Goal: Transaction & Acquisition: Purchase product/service

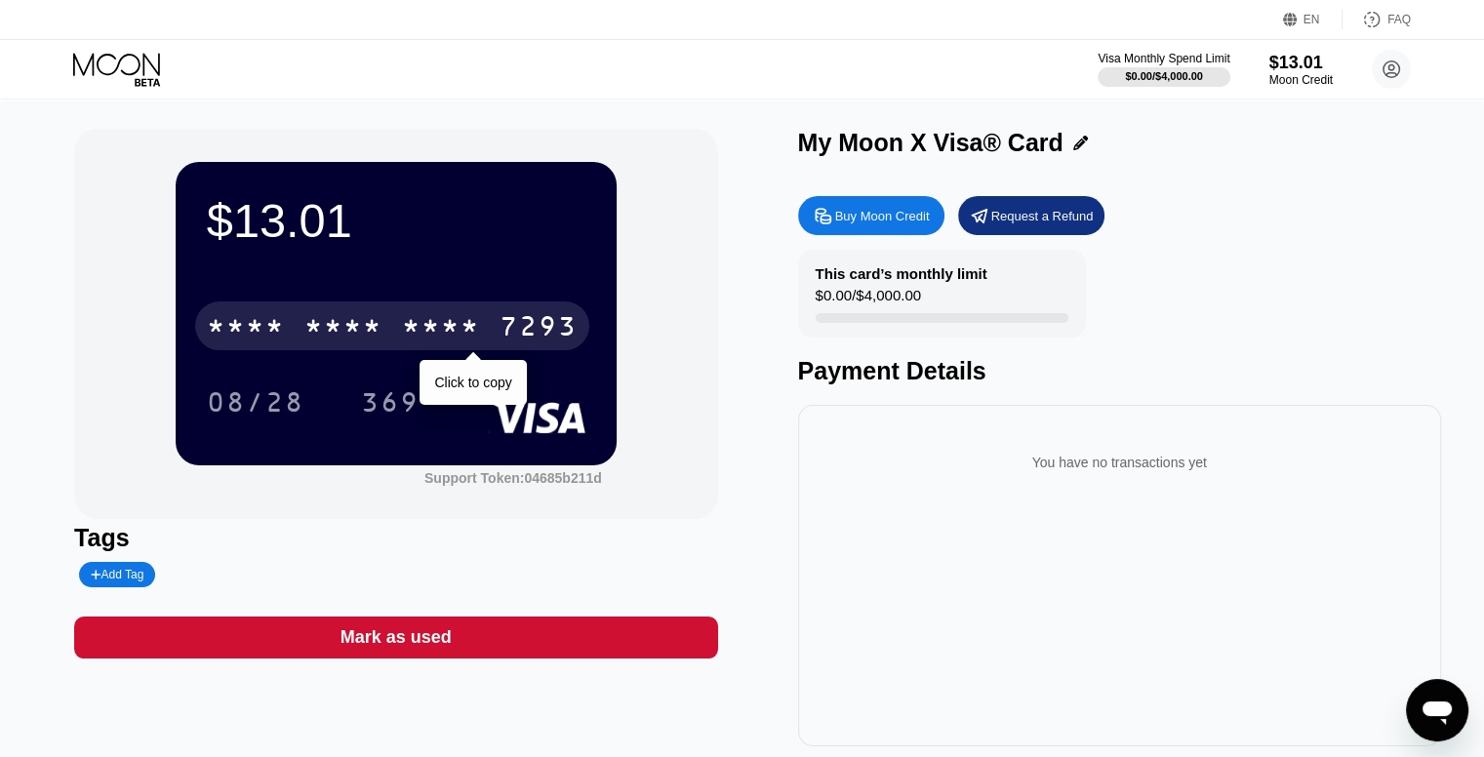
click at [402, 330] on div "* * * *" at bounding box center [441, 328] width 78 height 31
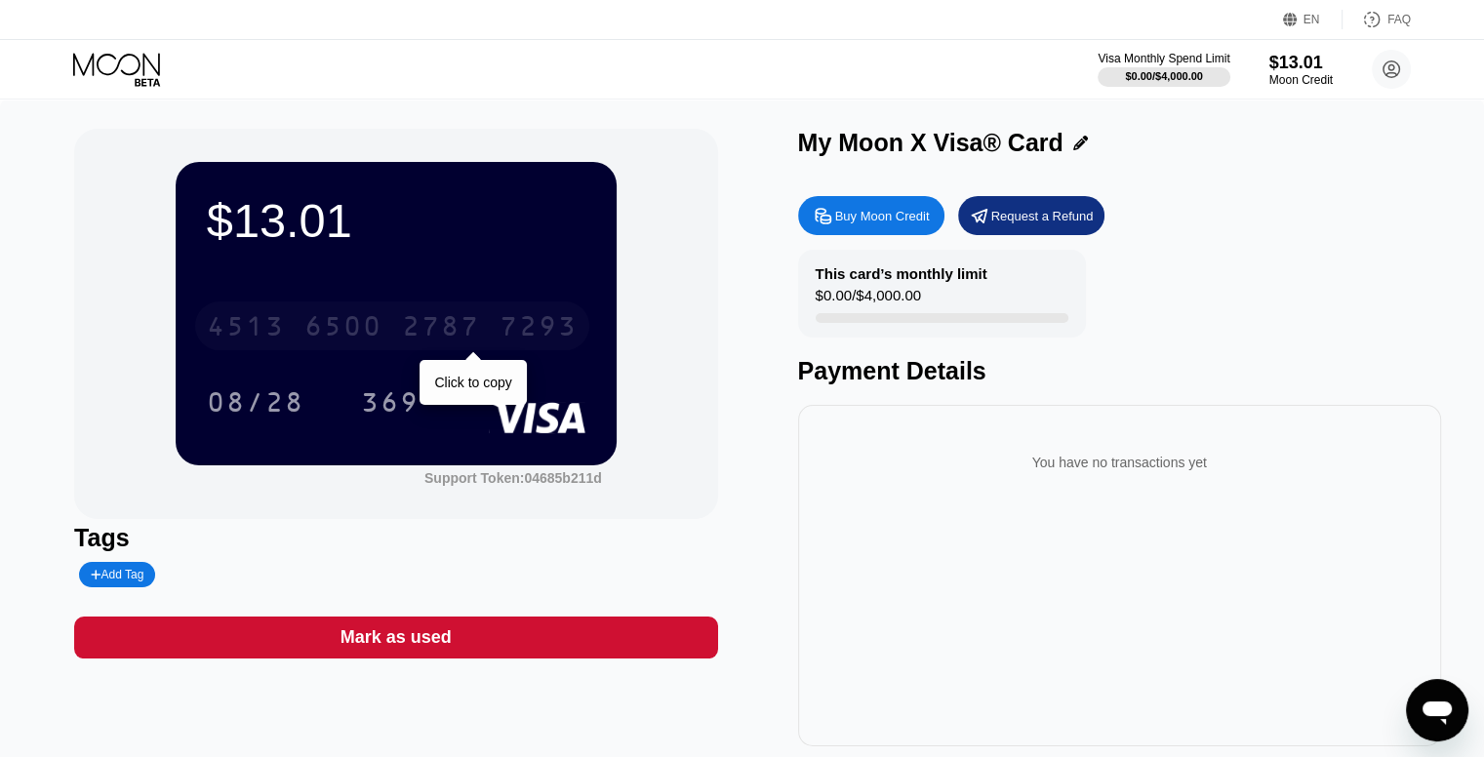
click at [532, 324] on div "7293" at bounding box center [539, 328] width 78 height 31
click at [494, 323] on div "* * * * * * * * * * * * 7293" at bounding box center [392, 326] width 394 height 49
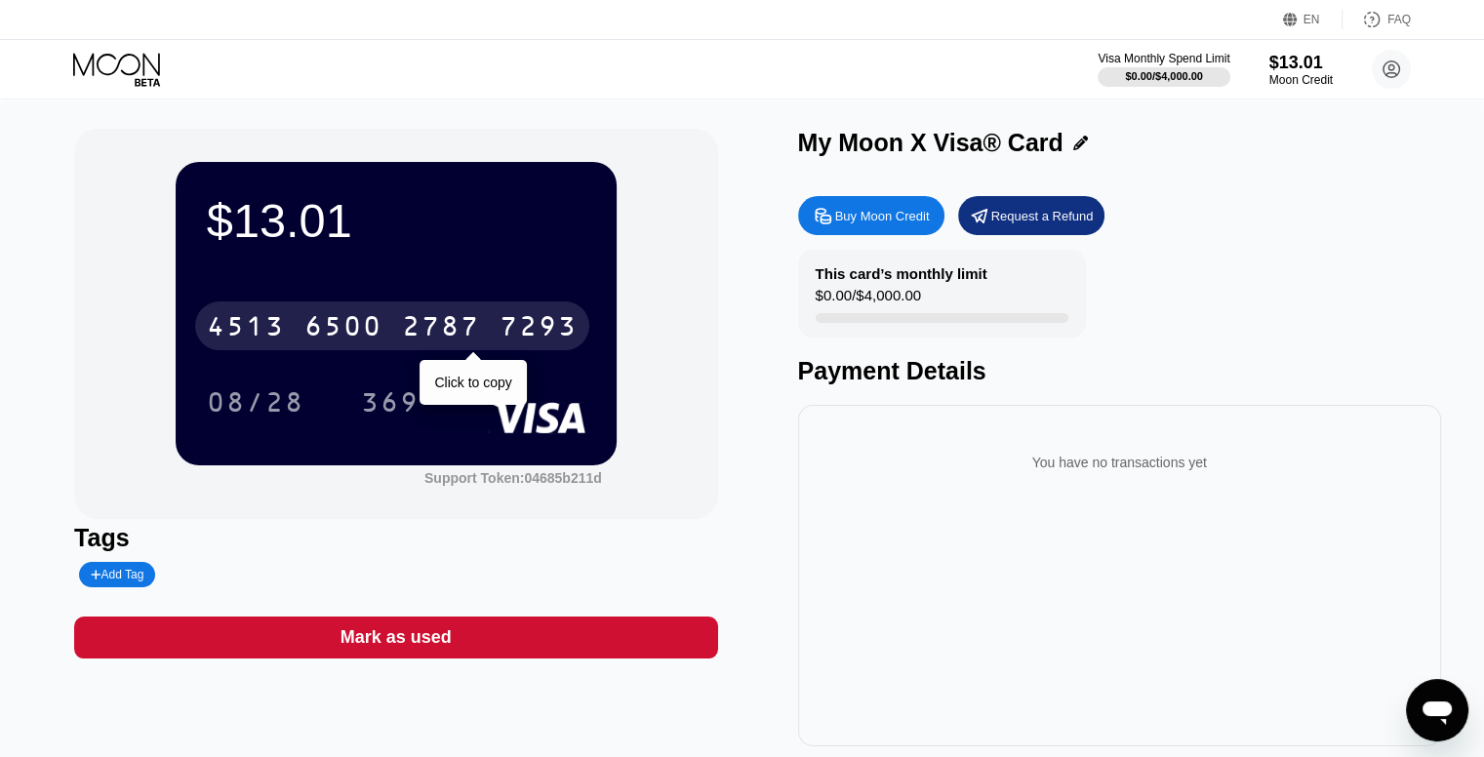
click at [495, 330] on div "[CREDIT_CARD_NUMBER]" at bounding box center [392, 326] width 394 height 49
click at [533, 333] on div "7293" at bounding box center [539, 328] width 78 height 31
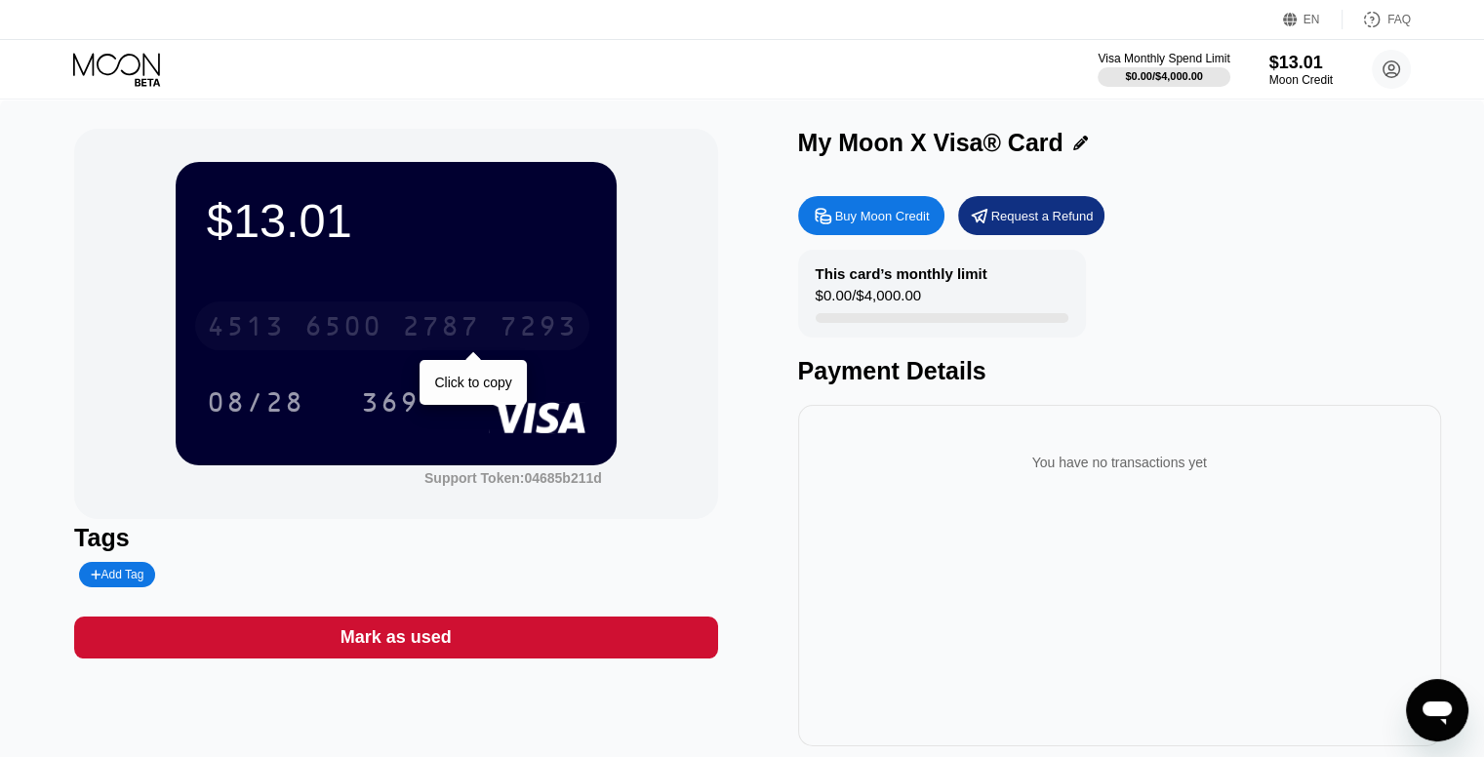
click at [523, 344] on div "7293" at bounding box center [539, 328] width 78 height 31
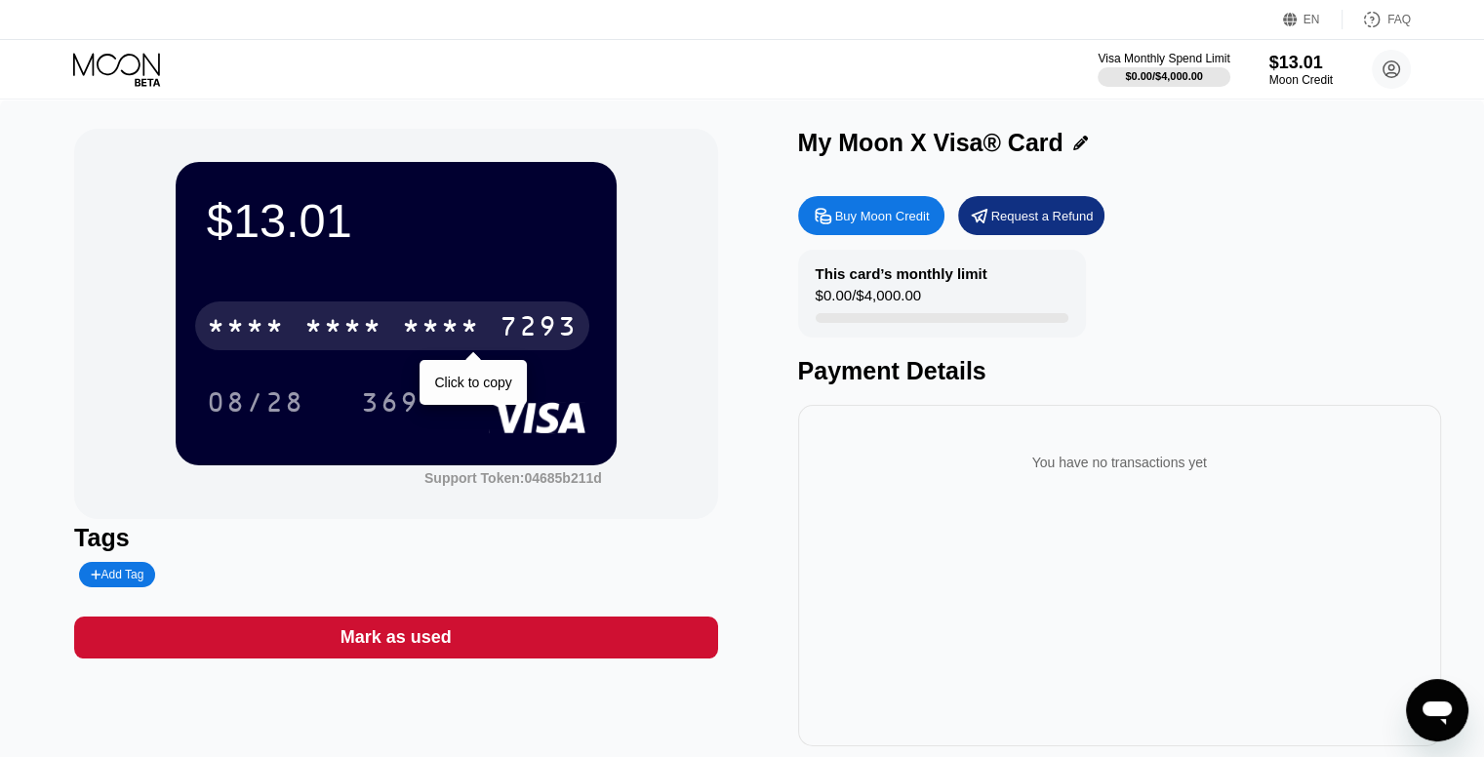
click at [563, 331] on div "7293" at bounding box center [539, 328] width 78 height 31
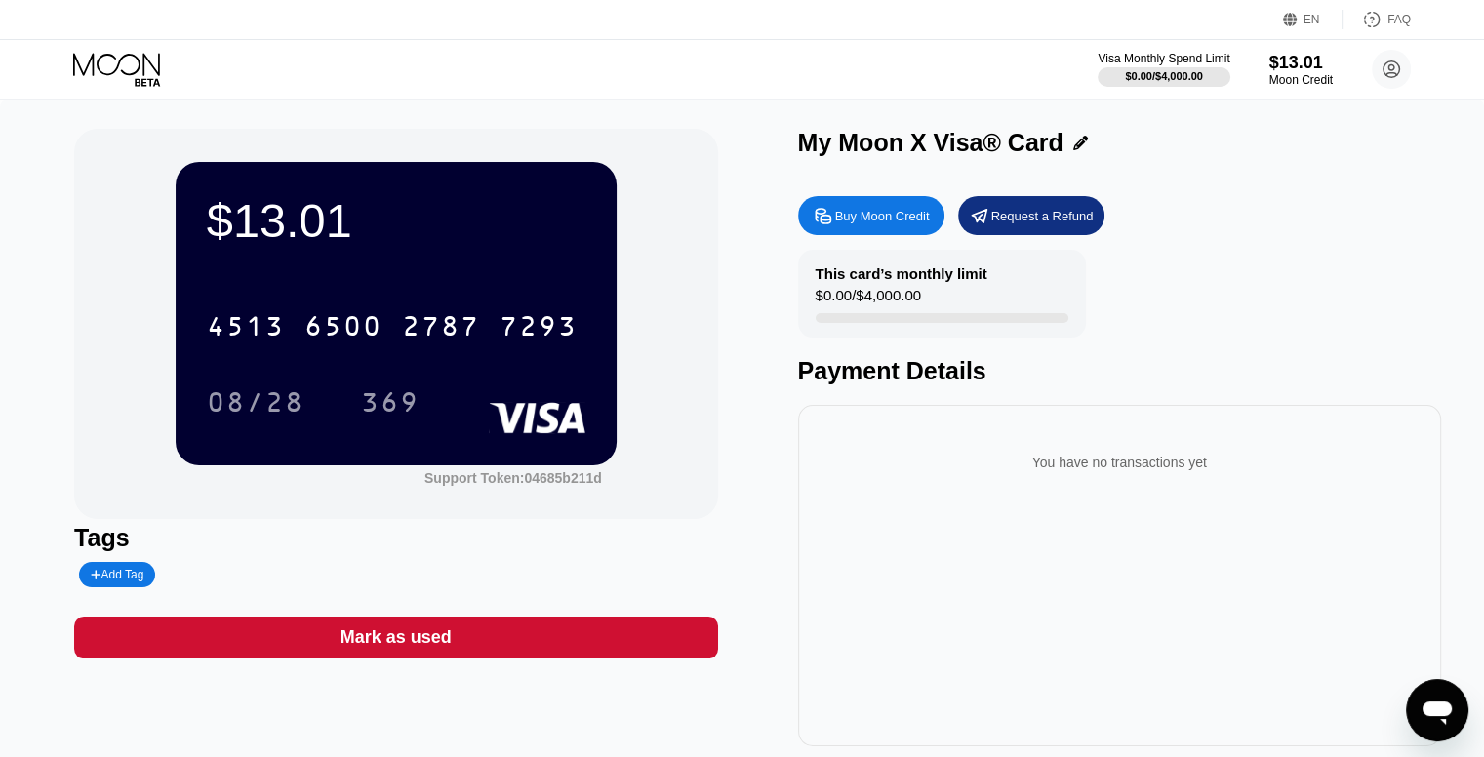
click at [113, 67] on icon at bounding box center [118, 70] width 91 height 34
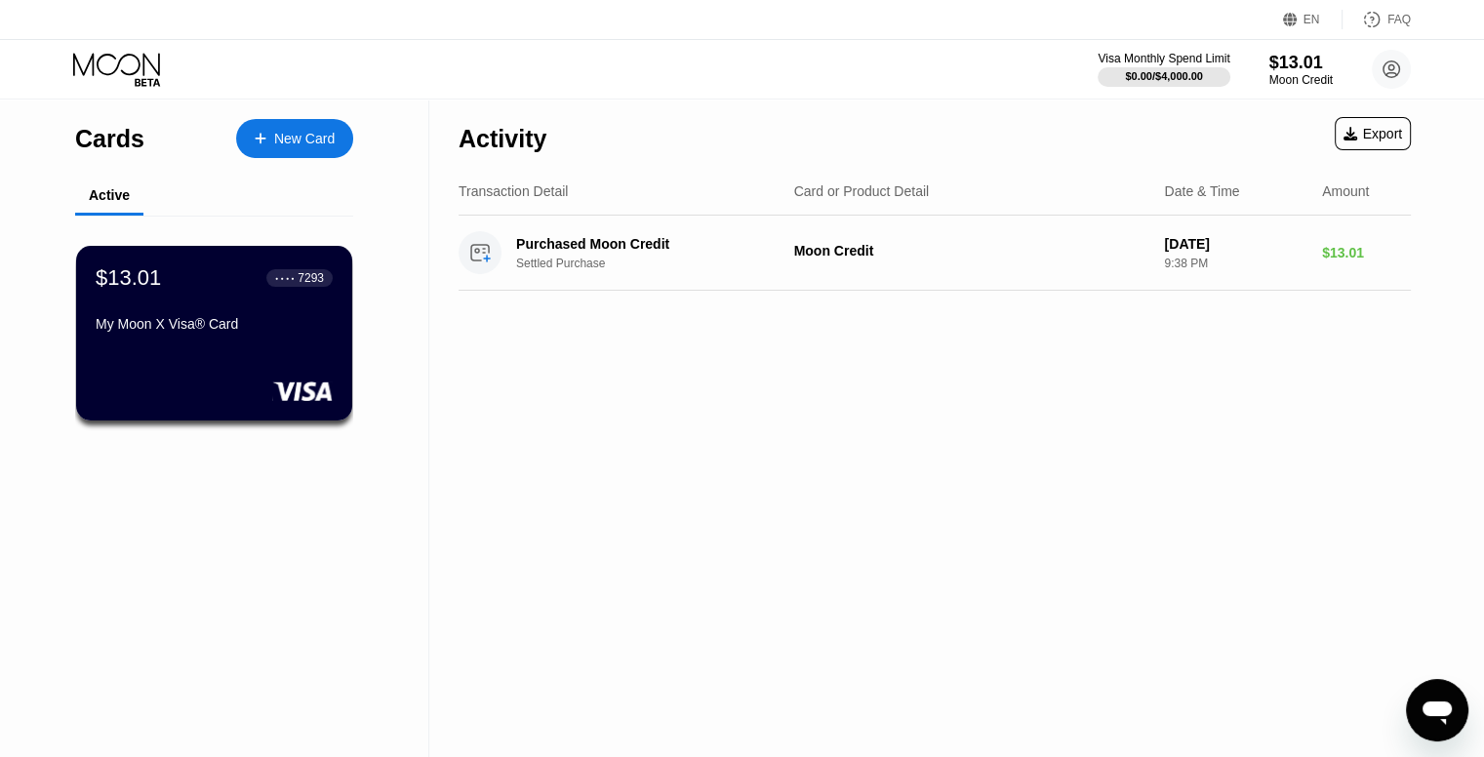
click at [324, 118] on div "Cards New Card" at bounding box center [214, 134] width 278 height 68
click at [323, 139] on div "New Card" at bounding box center [304, 139] width 61 height 17
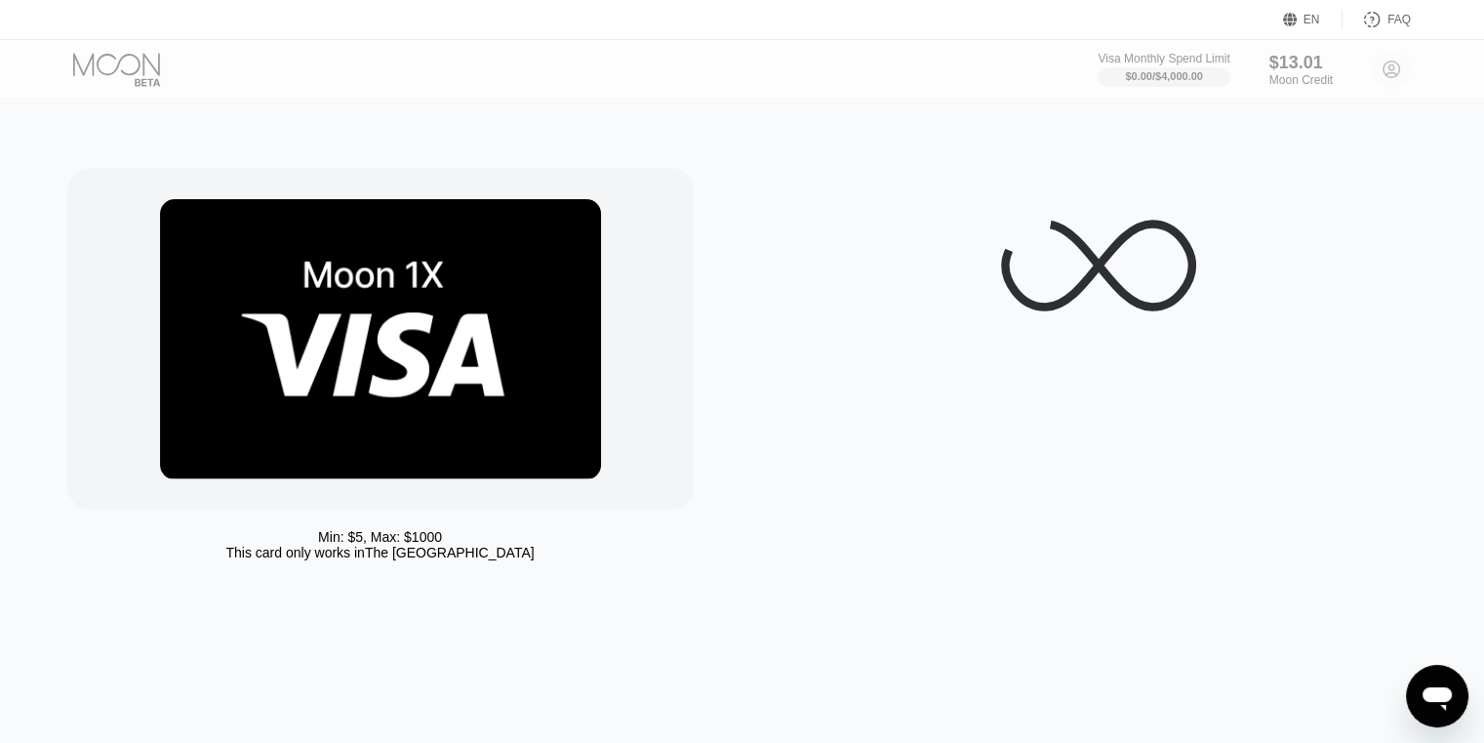
click at [519, 407] on img at bounding box center [380, 339] width 441 height 280
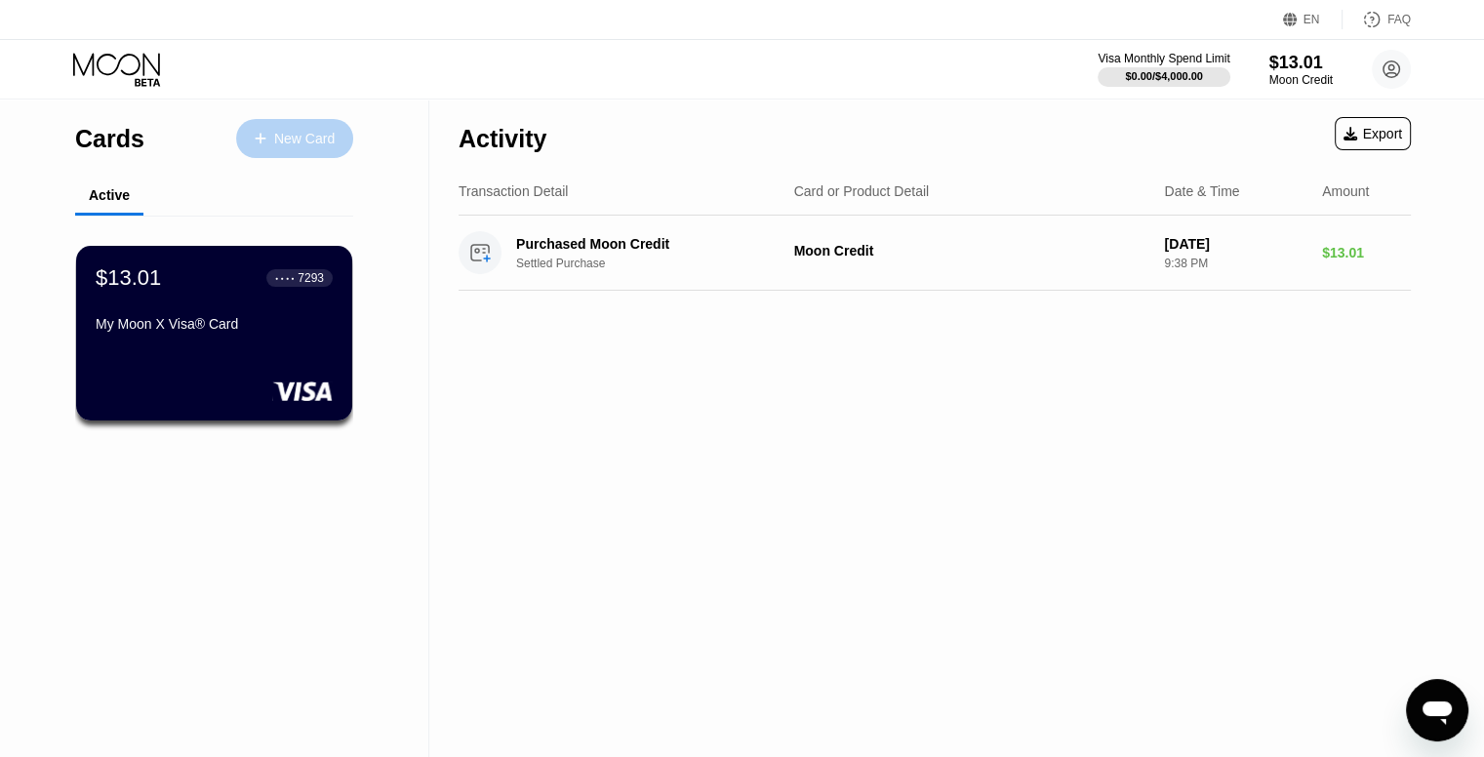
click at [272, 149] on div "New Card" at bounding box center [294, 138] width 117 height 39
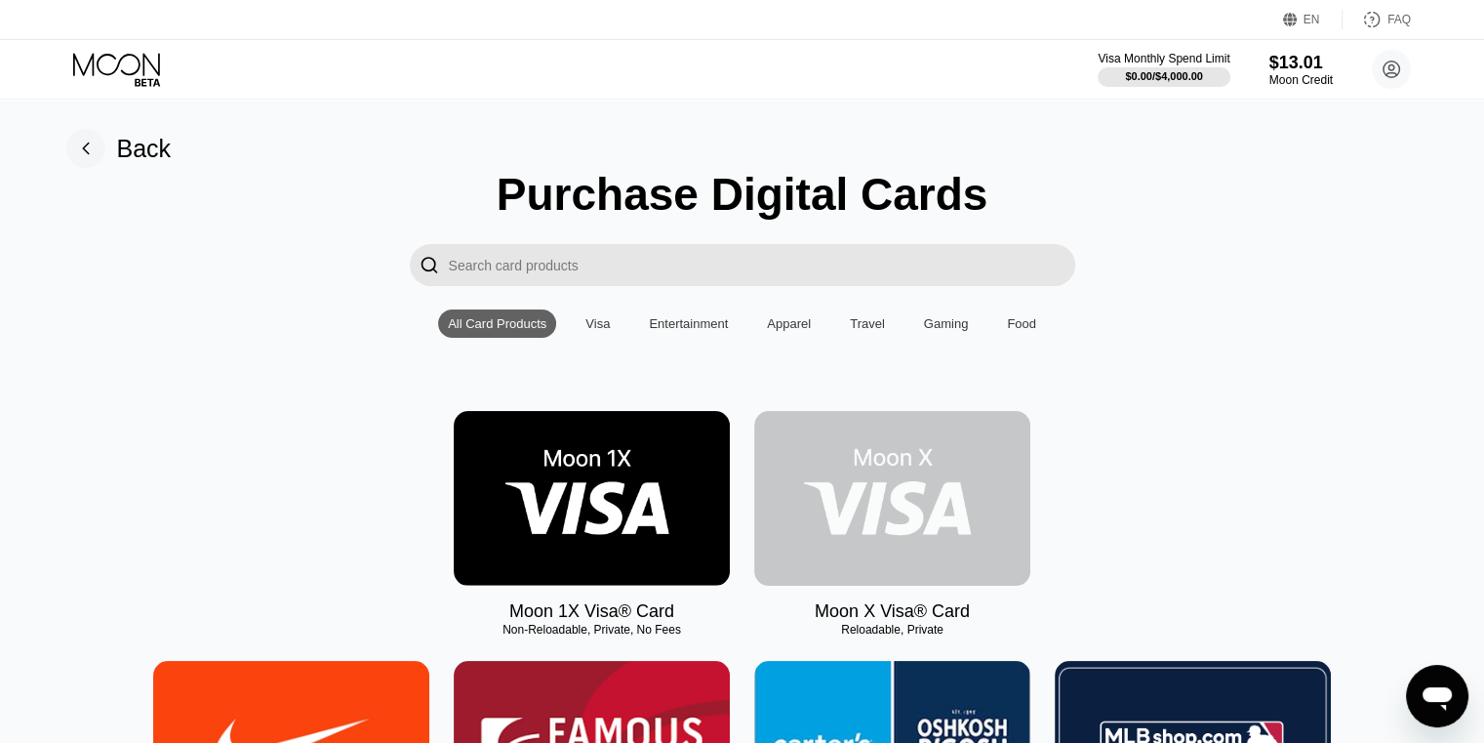
drag, startPoint x: 910, startPoint y: 533, endPoint x: 558, endPoint y: 506, distance: 352.3
click at [970, 495] on img at bounding box center [892, 498] width 276 height 175
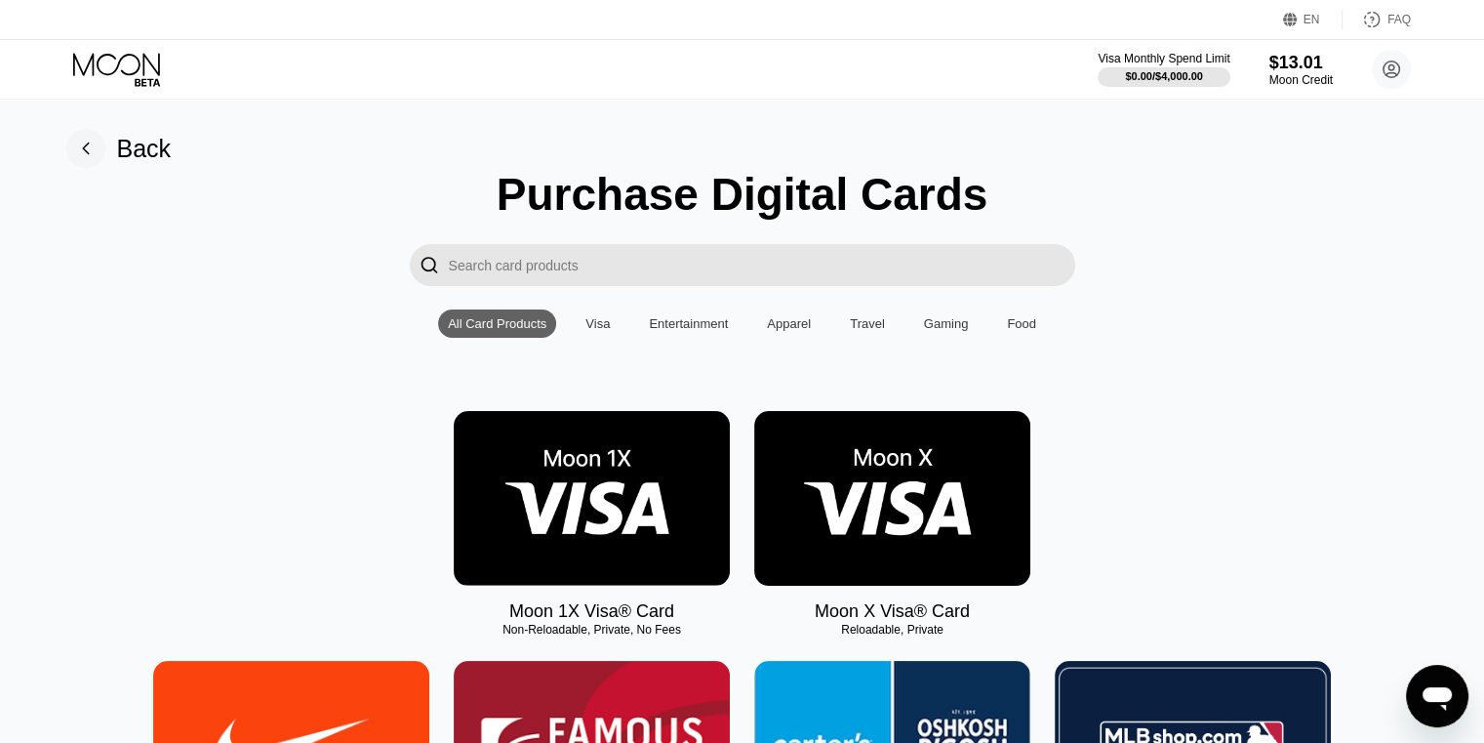
click at [511, 524] on img at bounding box center [592, 498] width 276 height 175
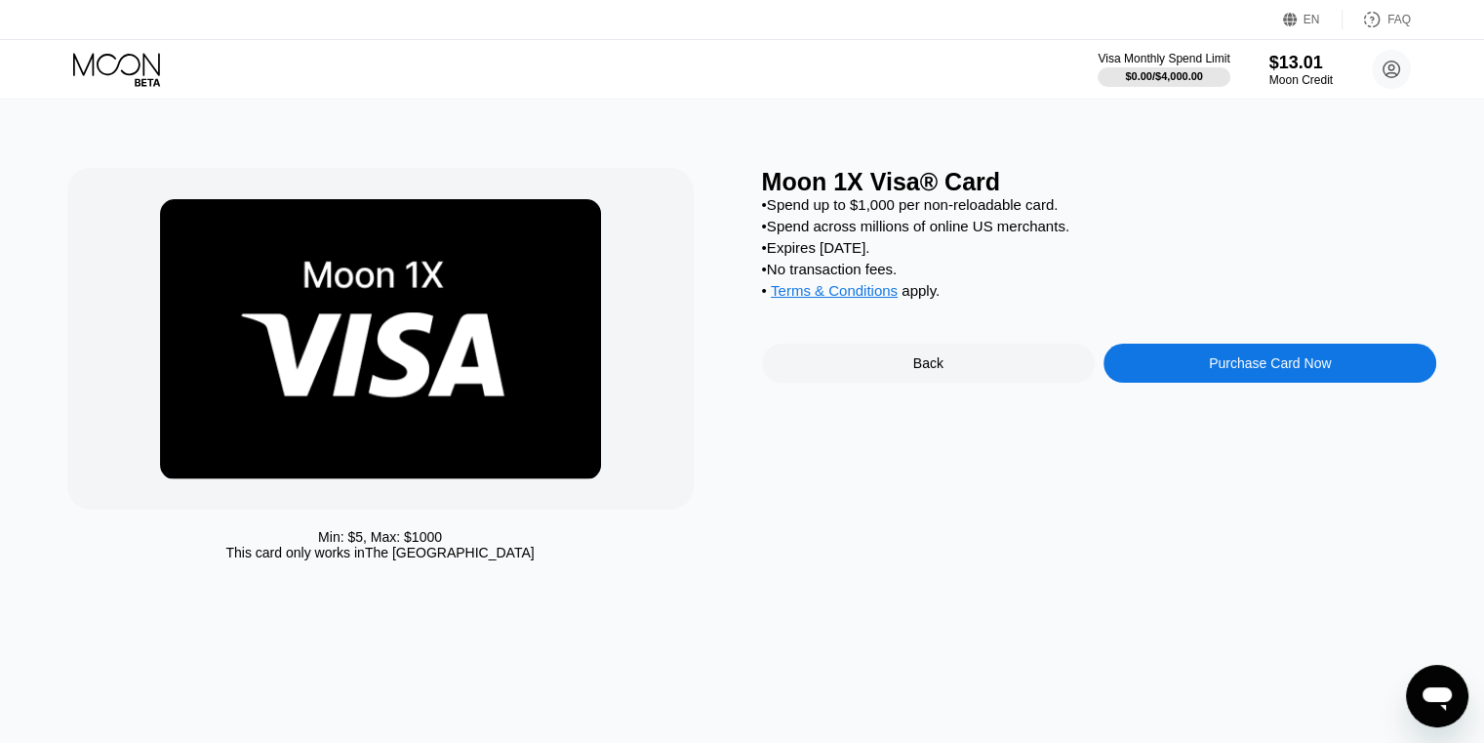
click at [1189, 379] on div "Purchase Card Now" at bounding box center [1270, 363] width 333 height 39
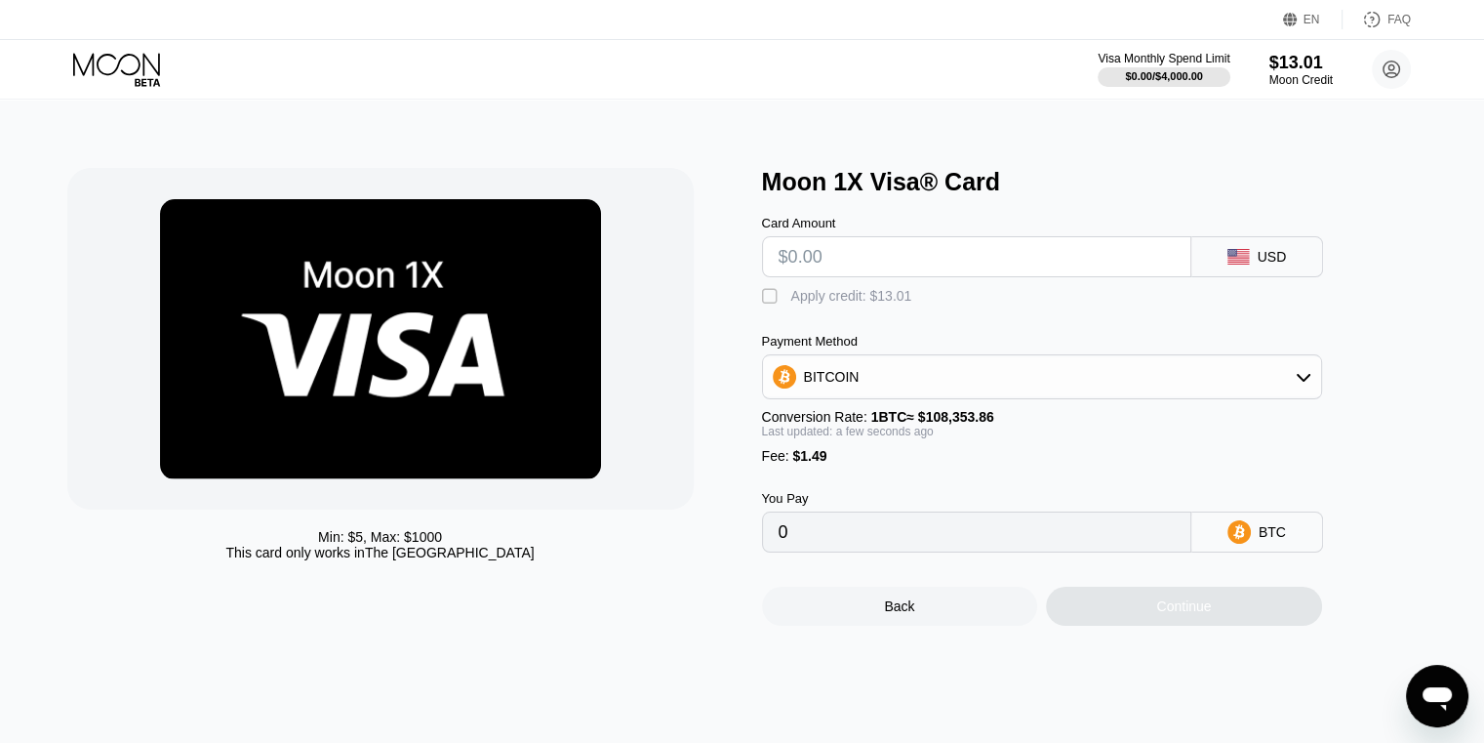
click at [916, 263] on input "text" at bounding box center [977, 256] width 396 height 39
type input "$5"
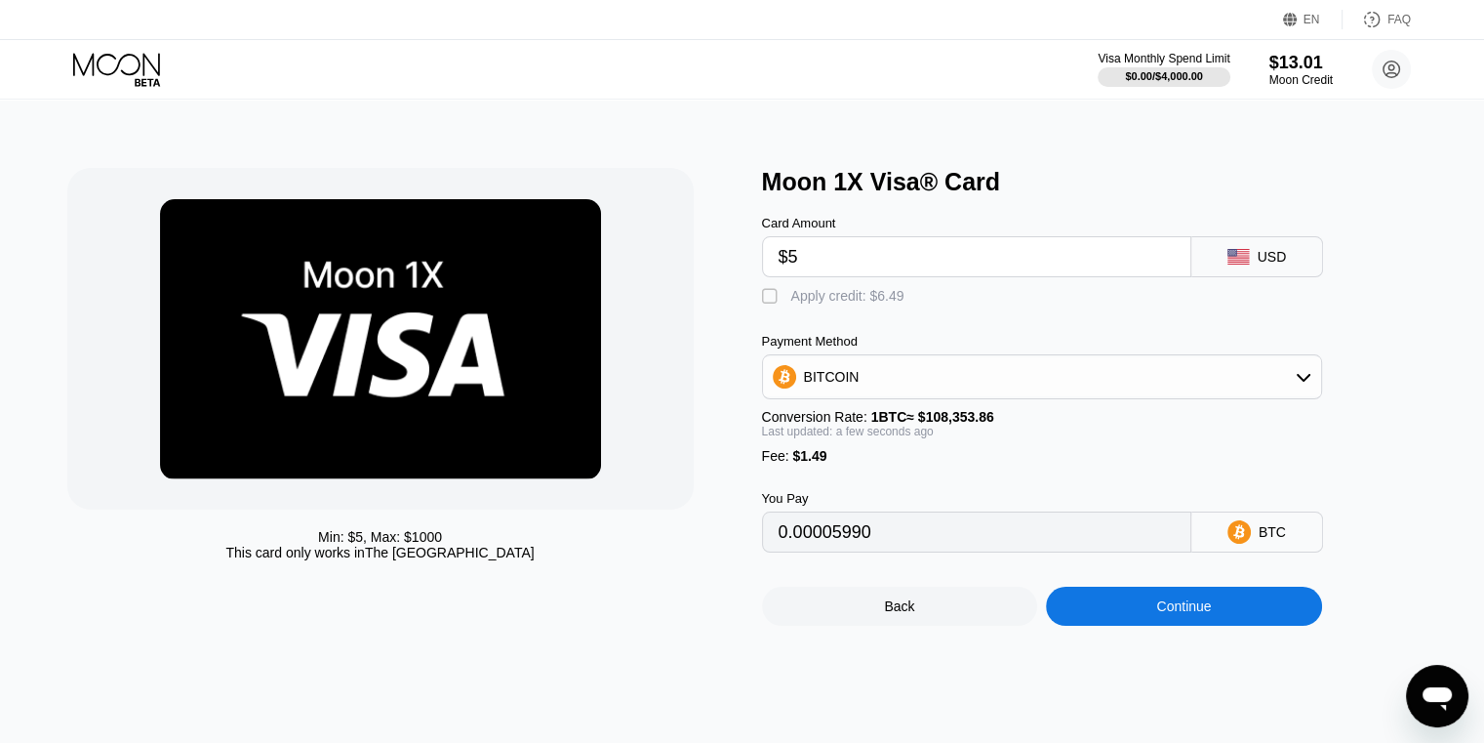
type input "0.00005990"
type input "$5"
drag, startPoint x: 839, startPoint y: 305, endPoint x: 1069, endPoint y: 506, distance: 305.0
click at [839, 304] on div "Apply credit: $6.49" at bounding box center [847, 296] width 113 height 16
type input "0"
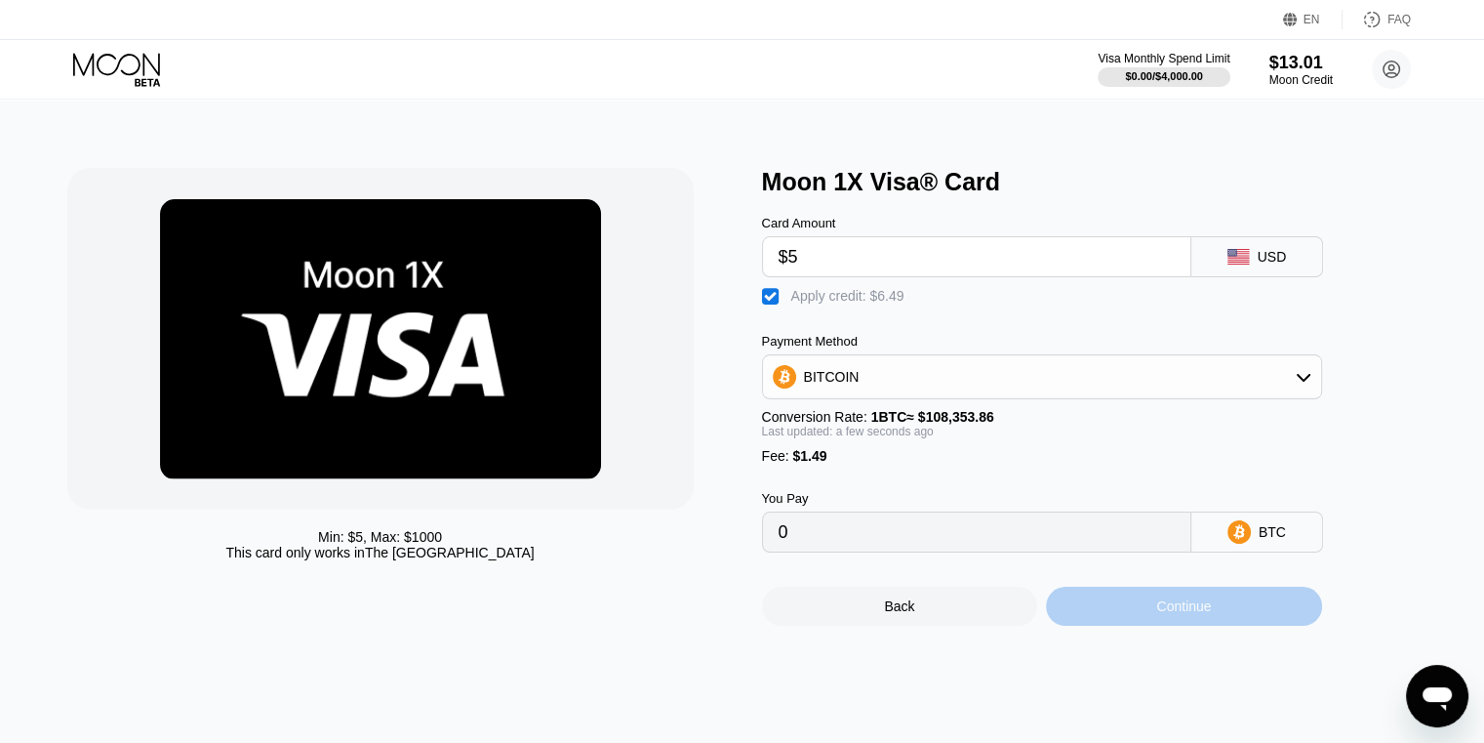
click at [1181, 614] on div "Continue" at bounding box center [1183, 606] width 55 height 16
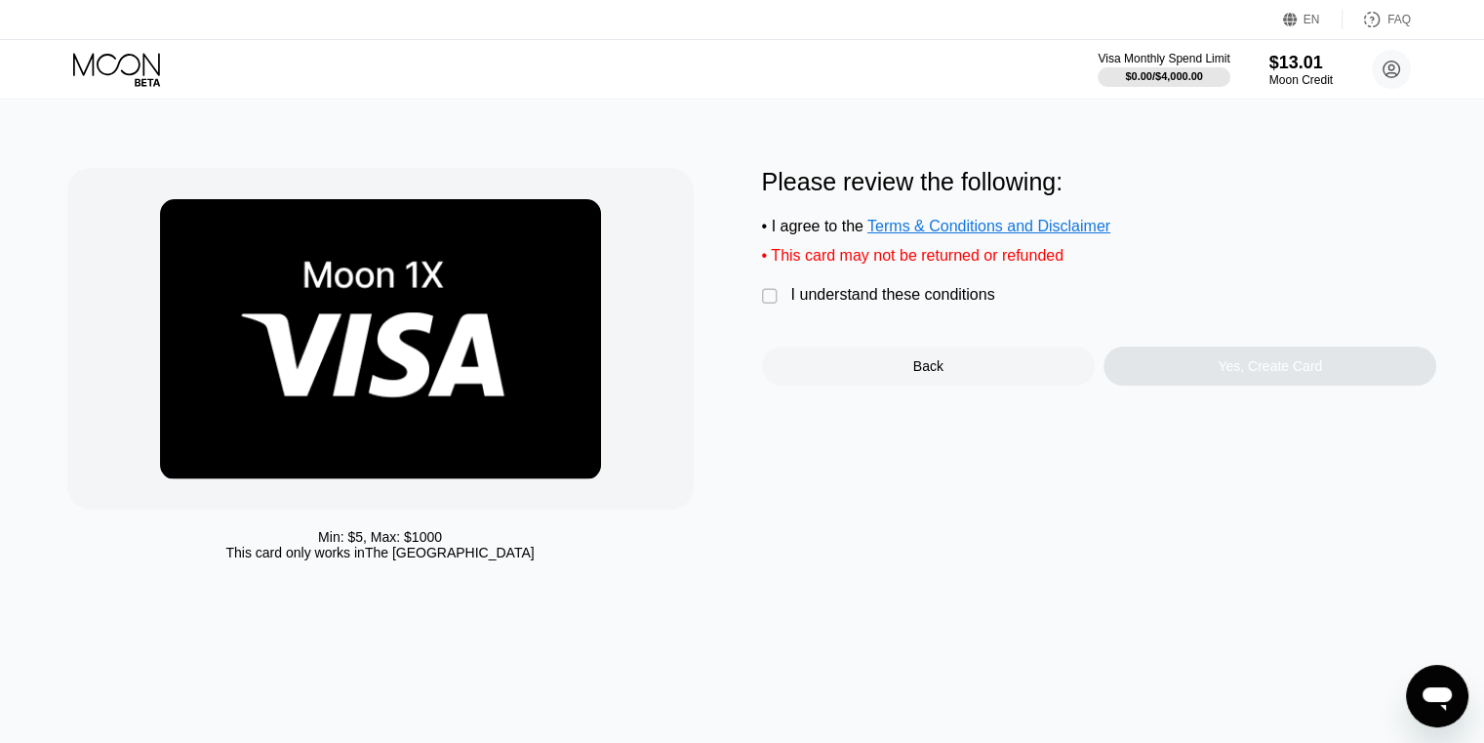
click at [949, 304] on div "I understand these conditions" at bounding box center [893, 295] width 204 height 18
click at [1180, 376] on div "Yes, Create Card" at bounding box center [1270, 365] width 333 height 39
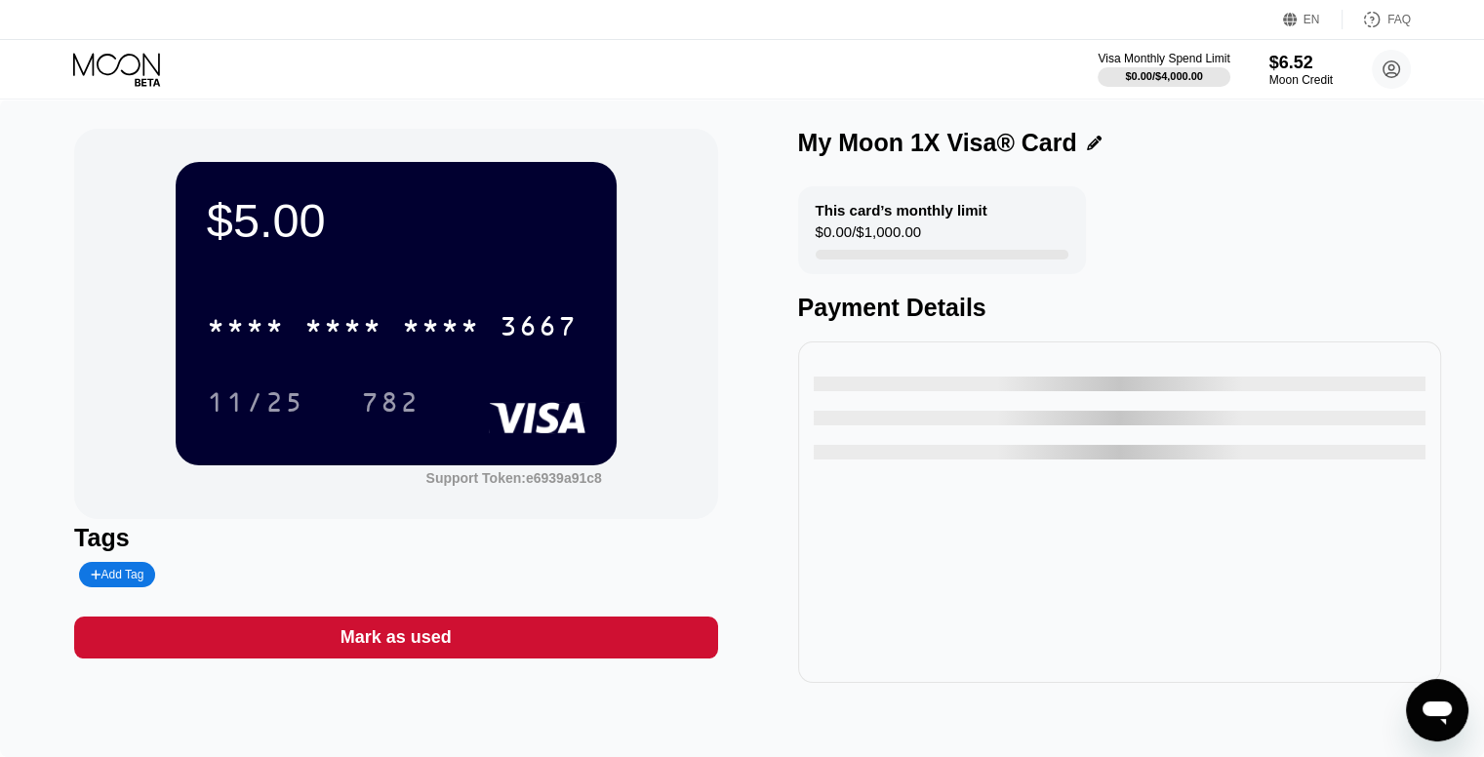
click at [335, 334] on div "* * * *" at bounding box center [343, 328] width 78 height 31
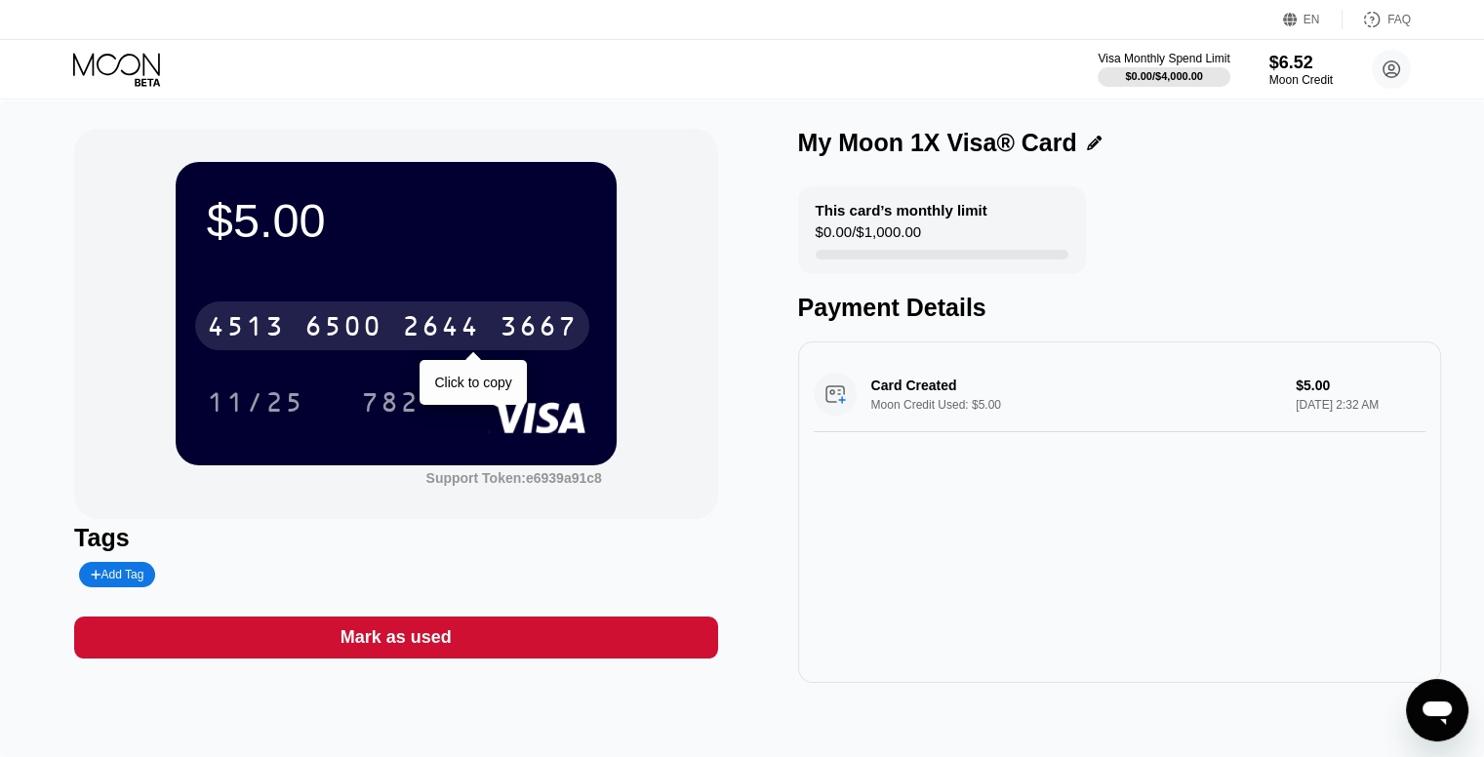
click at [432, 329] on div "2644" at bounding box center [441, 328] width 78 height 31
click at [504, 332] on div "3667" at bounding box center [539, 328] width 78 height 31
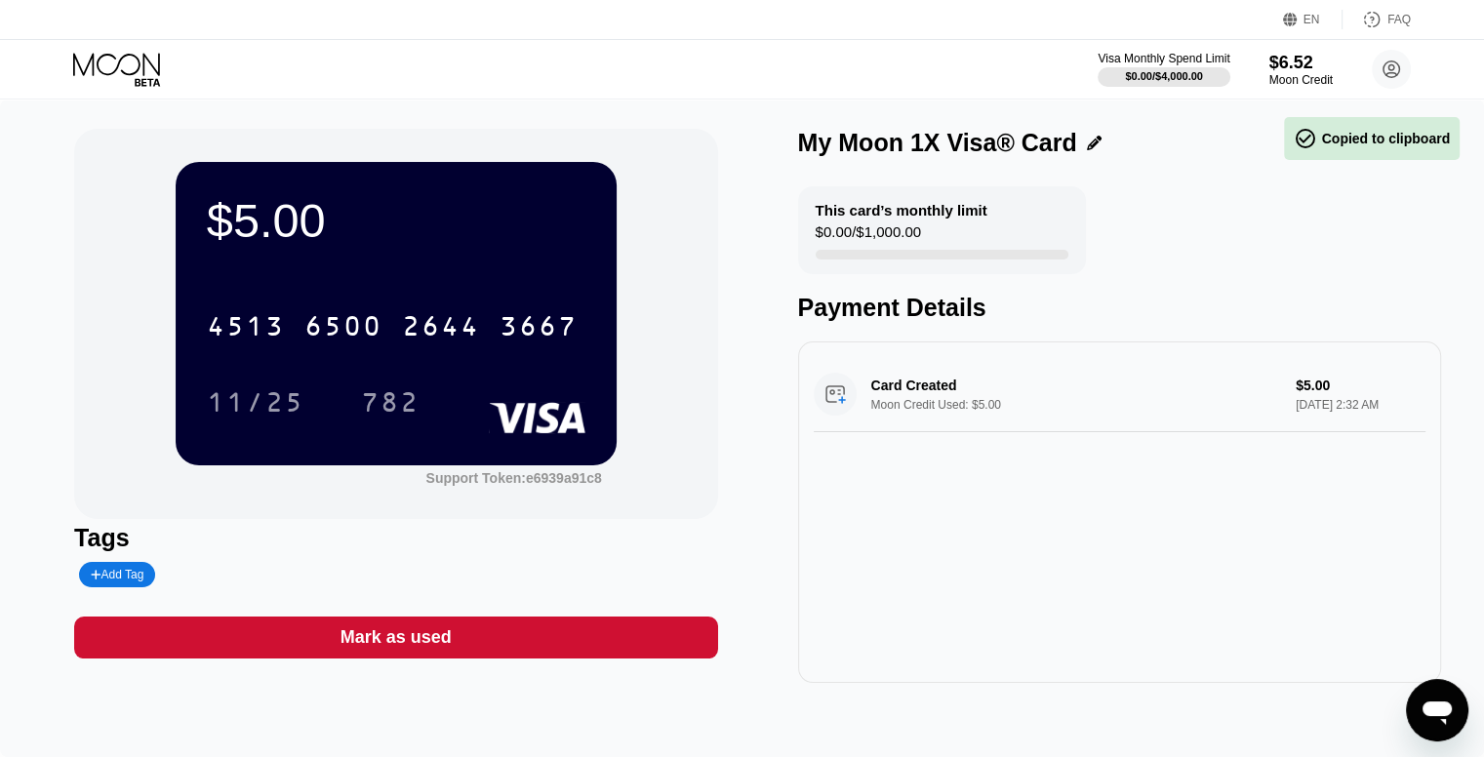
click at [859, 395] on div "Card Created Moon Credit Used: $5.00 $5.00 Sep 26, 2025 2:32 AM" at bounding box center [1120, 394] width 612 height 75
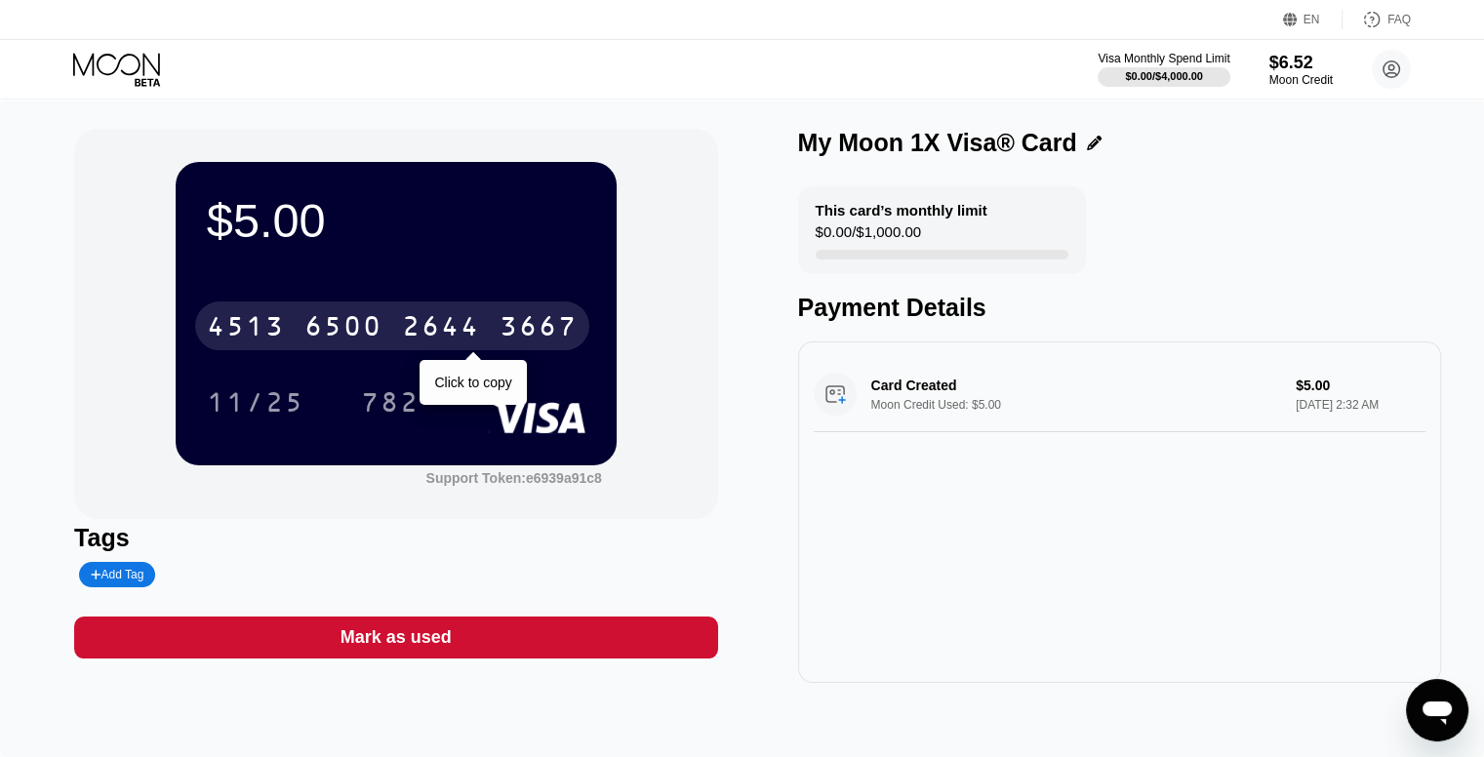
drag, startPoint x: 492, startPoint y: 335, endPoint x: 607, endPoint y: 351, distance: 116.3
click at [494, 335] on div "4513 6500 2644 3667" at bounding box center [392, 326] width 394 height 49
click at [516, 326] on div "3667" at bounding box center [539, 328] width 78 height 31
click at [461, 344] on div "2644" at bounding box center [441, 328] width 78 height 31
